Goal: Navigation & Orientation: Go to known website

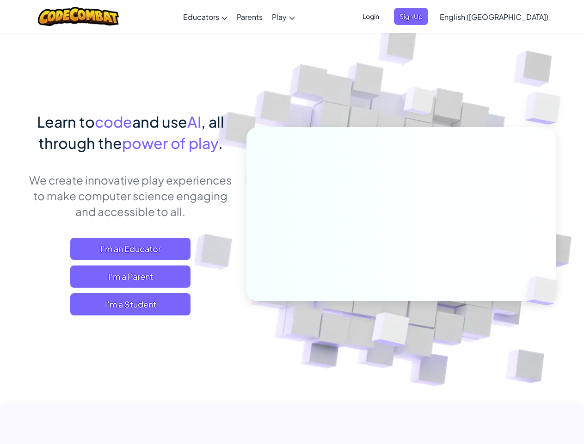
click at [385, 16] on span "Login" at bounding box center [371, 16] width 28 height 17
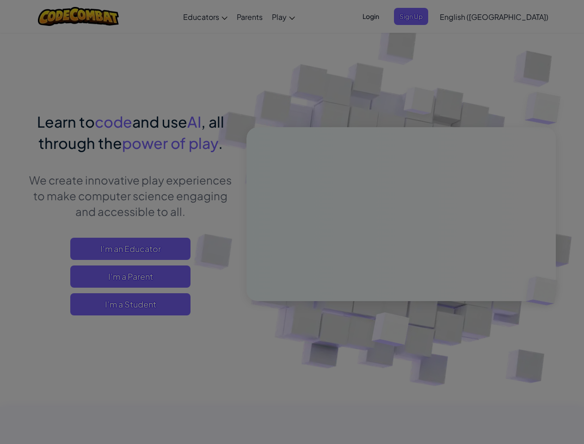
click at [426, 16] on div at bounding box center [292, 222] width 584 height 444
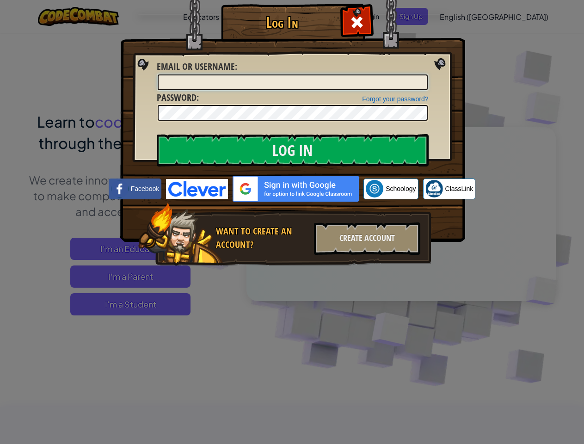
click at [468, 16] on div "Log In Unknown Error Email or Username : Forgot your password? Password : Log I…" at bounding box center [292, 222] width 584 height 444
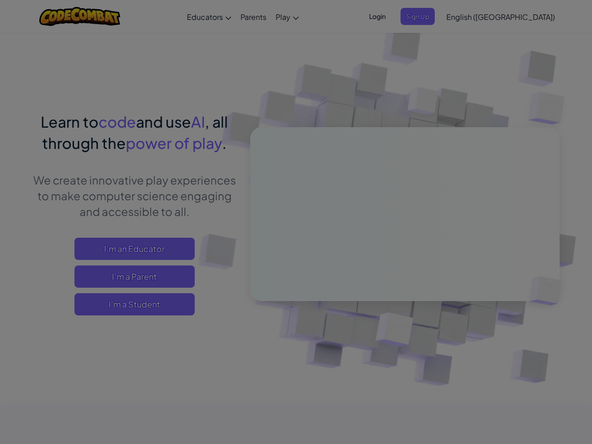
click at [468, 16] on div "Log In Unknown Error Email or Username : Forgot your password? Password : Log I…" at bounding box center [296, 222] width 592 height 444
click at [517, 17] on div at bounding box center [296, 222] width 592 height 444
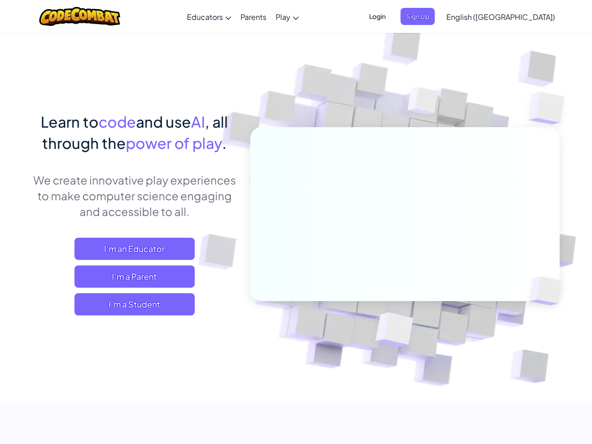
click at [130, 304] on span "I'm a Student" at bounding box center [134, 304] width 120 height 22
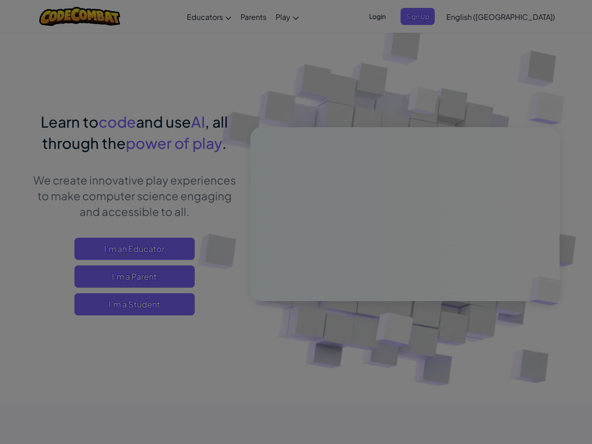
click at [0, 0] on div "Have a Class Code? Yes, I have a Class Code! Enter it here: Continue No, I don'…" at bounding box center [0, 0] width 0 height 0
